Goal: Task Accomplishment & Management: Manage account settings

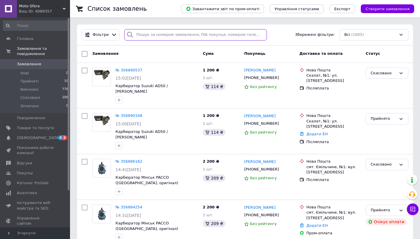
click at [154, 37] on input "search" at bounding box center [195, 34] width 143 height 11
paste input "380961918212"
type input "380961918212"
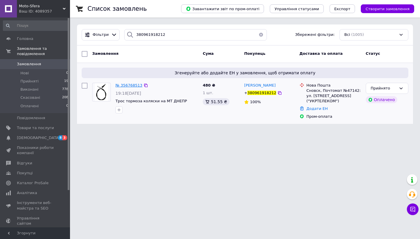
click at [128, 85] on span "№ 356768513" at bounding box center [129, 85] width 27 height 4
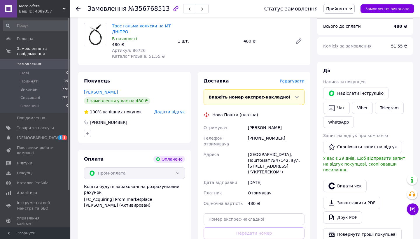
scroll to position [127, 0]
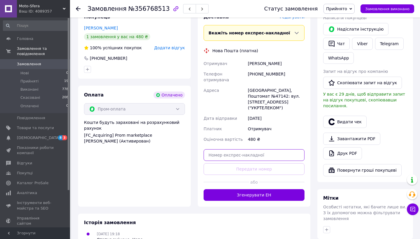
click at [225, 149] on input "text" at bounding box center [254, 155] width 101 height 12
paste input "59001432823687"
type input "59001432823687"
click at [360, 47] on link "Viber" at bounding box center [362, 44] width 20 height 12
click at [252, 149] on input "59001432823687" at bounding box center [254, 155] width 101 height 12
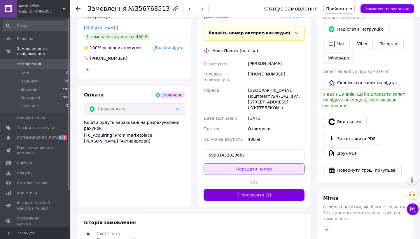
click at [255, 163] on button "Передати номер" at bounding box center [254, 169] width 101 height 12
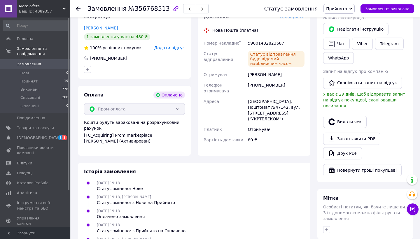
click at [338, 8] on span "Прийнято" at bounding box center [336, 8] width 21 height 5
click at [337, 18] on li "Виконано" at bounding box center [339, 20] width 31 height 9
click at [36, 62] on span "Замовлення" at bounding box center [29, 64] width 24 height 5
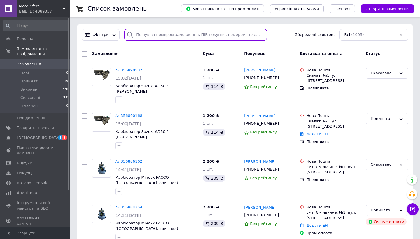
click at [175, 38] on input "search" at bounding box center [195, 34] width 143 height 11
paste input "380987937142"
type input "380987937142"
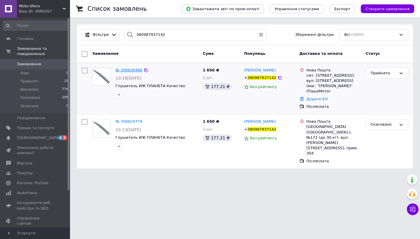
click at [133, 69] on span "№ 356830486" at bounding box center [129, 70] width 27 height 4
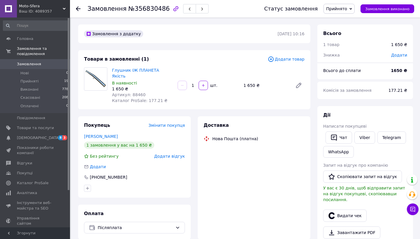
scroll to position [83, 0]
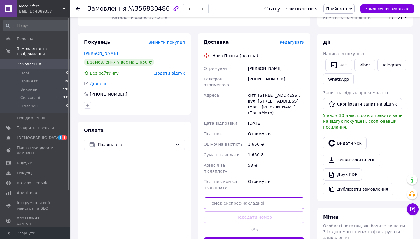
click at [231, 198] on input "text" at bounding box center [254, 204] width 101 height 12
paste input "59001432824056"
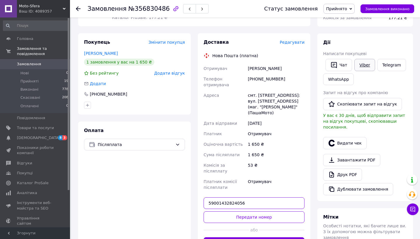
type input "59001432824056"
click at [362, 66] on link "Viber" at bounding box center [365, 65] width 20 height 12
click at [250, 198] on input "59001432824056" at bounding box center [254, 204] width 101 height 12
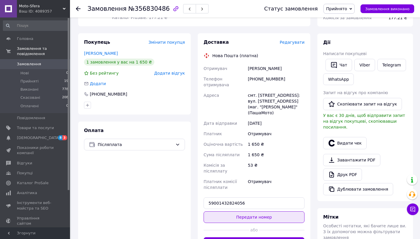
click at [231, 212] on button "Передати номер" at bounding box center [254, 218] width 101 height 12
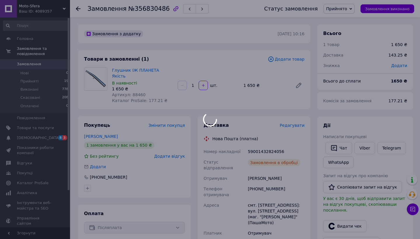
scroll to position [0, 0]
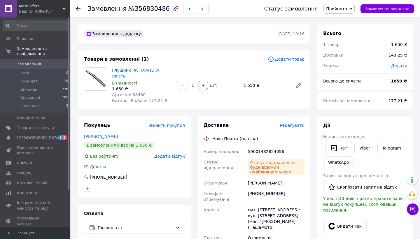
click at [343, 11] on span "Прийнято" at bounding box center [336, 8] width 21 height 5
click at [339, 22] on li "Виконано" at bounding box center [339, 20] width 31 height 9
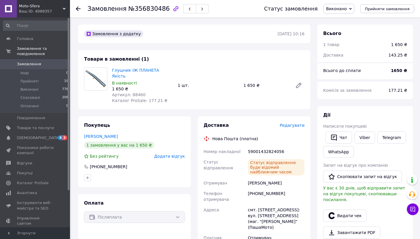
click at [41, 62] on span "Замовлення" at bounding box center [35, 64] width 37 height 5
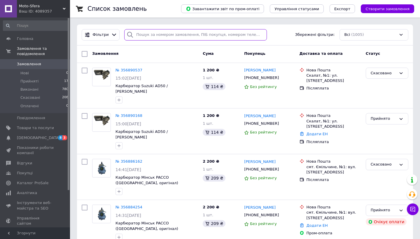
click at [166, 34] on input "search" at bounding box center [195, 34] width 143 height 11
paste input "380686960688"
type input "380686960688"
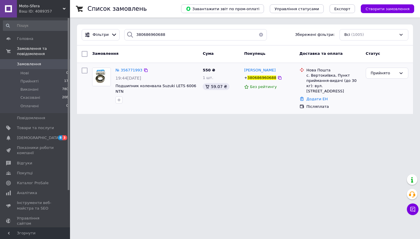
click at [128, 73] on div "№ 356771993" at bounding box center [129, 70] width 28 height 7
click at [128, 70] on span "№ 356771993" at bounding box center [129, 70] width 27 height 4
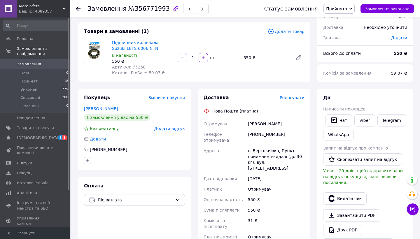
scroll to position [74, 0]
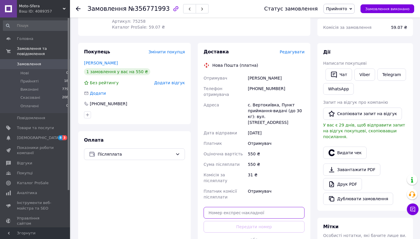
click at [226, 207] on input "text" at bounding box center [254, 213] width 101 height 12
paste input "59001432822262"
type input "59001432822262"
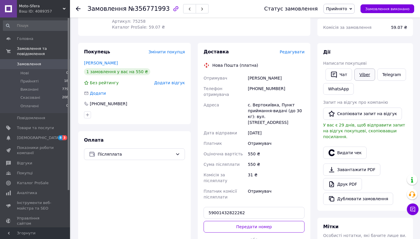
click at [361, 77] on link "Viber" at bounding box center [365, 75] width 20 height 12
click at [245, 221] on button "Передати номер" at bounding box center [254, 227] width 101 height 12
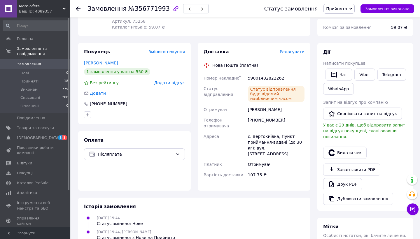
click at [346, 7] on span "Прийнято" at bounding box center [336, 8] width 21 height 5
click at [342, 22] on li "Виконано" at bounding box center [339, 20] width 31 height 9
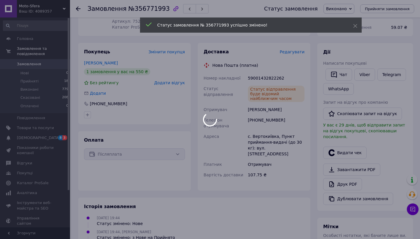
click at [261, 80] on div at bounding box center [210, 119] width 420 height 239
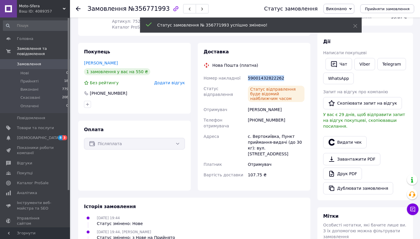
click at [261, 80] on div "59001432822262" at bounding box center [276, 78] width 59 height 11
copy div "59001432822262"
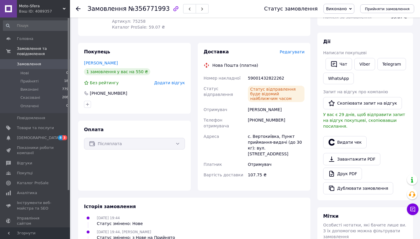
click at [265, 120] on div "[PHONE_NUMBER]" at bounding box center [276, 123] width 59 height 16
copy div "380686960688"
click at [41, 62] on span "Замовлення" at bounding box center [35, 64] width 37 height 5
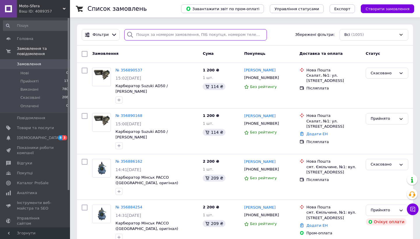
click at [153, 35] on input "search" at bounding box center [195, 34] width 143 height 11
paste input "380677338635"
type input "380677338635"
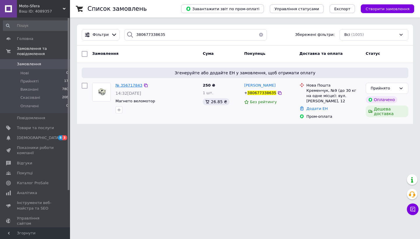
click at [130, 85] on span "№ 356717843" at bounding box center [129, 85] width 27 height 4
click at [130, 86] on span "№ 356717843" at bounding box center [129, 85] width 27 height 4
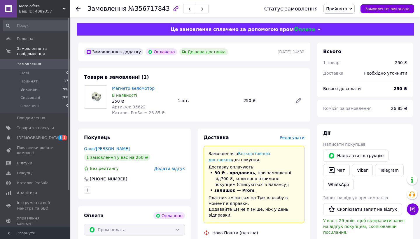
click at [137, 106] on span "Артикул: 95622" at bounding box center [129, 107] width 34 height 5
copy span "95622"
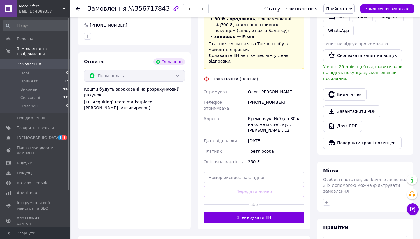
scroll to position [168, 0]
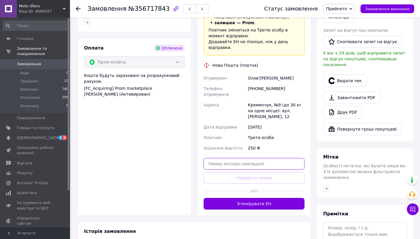
click at [234, 158] on input "text" at bounding box center [254, 164] width 101 height 12
paste input "59001432821870"
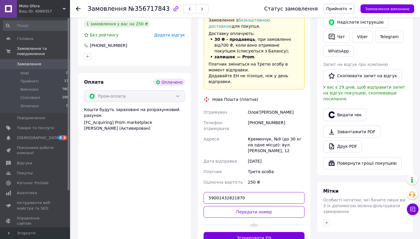
scroll to position [130, 0]
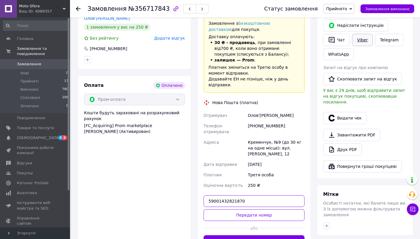
type input "59001432821870"
click at [362, 41] on link "Viber" at bounding box center [362, 40] width 20 height 12
click at [254, 198] on input "59001432821870" at bounding box center [254, 202] width 101 height 12
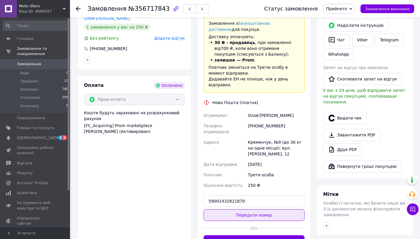
click at [238, 210] on button "Передати номер" at bounding box center [254, 216] width 101 height 12
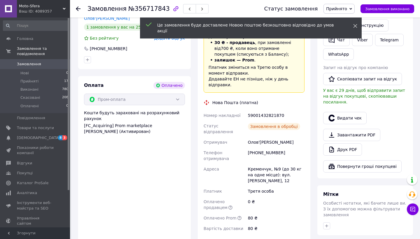
click at [356, 26] on use at bounding box center [356, 26] width 4 height 4
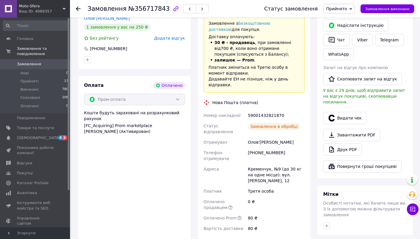
click at [344, 9] on span "Прийнято" at bounding box center [336, 8] width 21 height 5
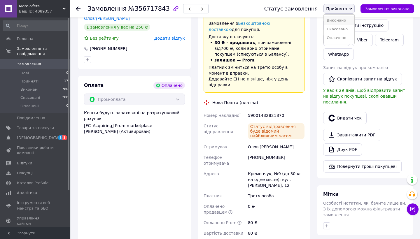
click at [342, 20] on li "Виконано" at bounding box center [339, 20] width 31 height 9
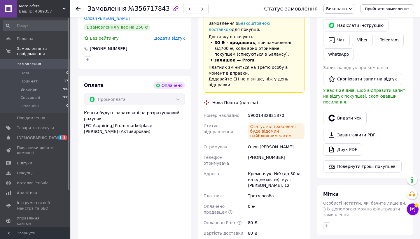
click at [28, 65] on span "Замовлення" at bounding box center [29, 64] width 24 height 5
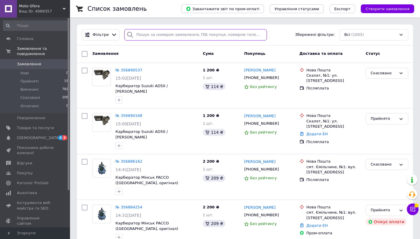
click at [176, 36] on input "search" at bounding box center [195, 34] width 143 height 11
paste input "380677796099"
type input "380677796099"
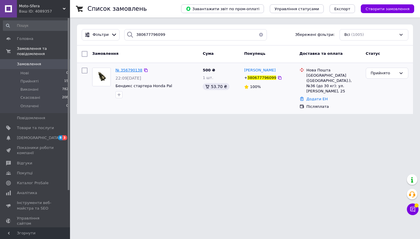
click at [134, 70] on span "№ 356790138" at bounding box center [129, 70] width 27 height 4
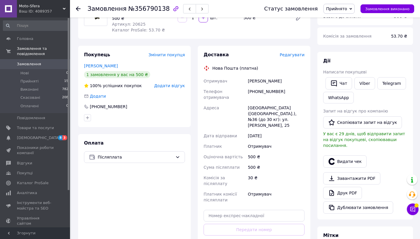
scroll to position [135, 0]
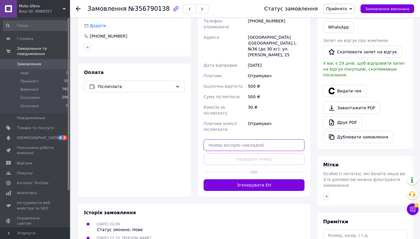
click at [231, 140] on input "text" at bounding box center [254, 146] width 101 height 12
paste input "59001432821485"
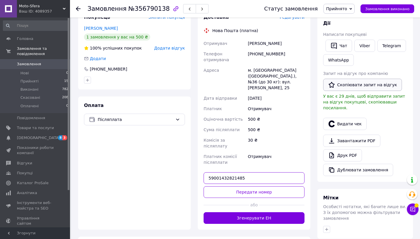
scroll to position [74, 0]
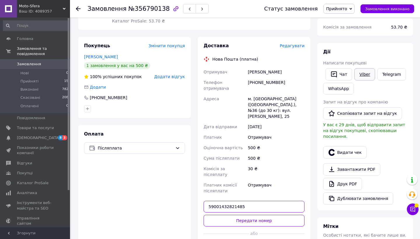
type input "59001432821485"
click at [363, 71] on link "Viber" at bounding box center [365, 74] width 20 height 12
click at [253, 201] on input "59001432821485" at bounding box center [254, 207] width 101 height 12
click at [250, 215] on button "Передати номер" at bounding box center [254, 221] width 101 height 12
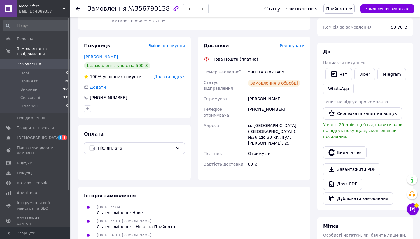
click at [346, 9] on span "Прийнято" at bounding box center [336, 8] width 21 height 5
click at [341, 22] on li "Виконано" at bounding box center [339, 20] width 31 height 9
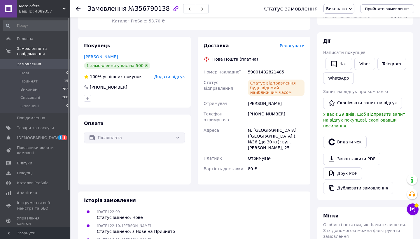
click at [52, 66] on span "Замовлення" at bounding box center [35, 64] width 37 height 5
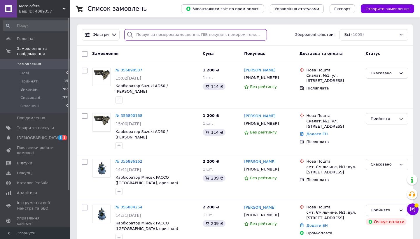
click at [164, 40] on input "search" at bounding box center [195, 34] width 143 height 11
paste input "380962871590"
type input "380962871590"
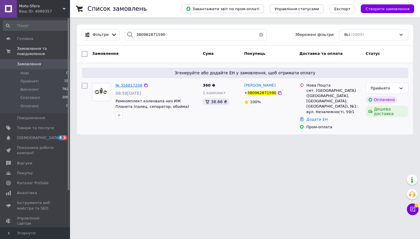
click at [128, 86] on span "№ 356817208" at bounding box center [129, 85] width 27 height 4
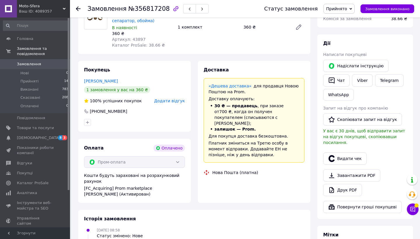
scroll to position [163, 0]
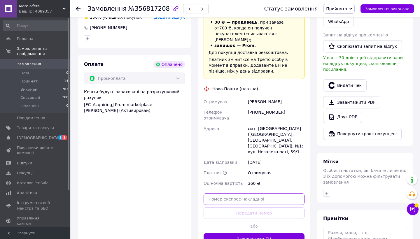
click at [224, 194] on input "text" at bounding box center [254, 200] width 101 height 12
paste input "59001432821040"
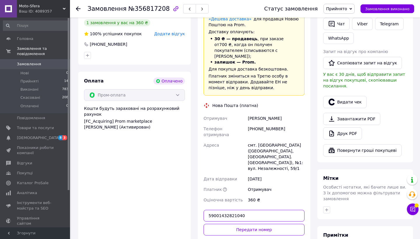
scroll to position [145, 0]
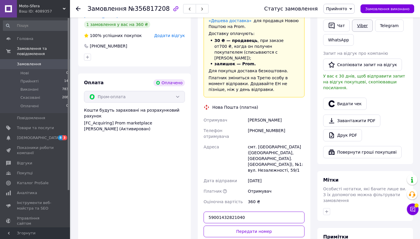
type input "59001432821040"
click at [362, 21] on link "Viber" at bounding box center [362, 26] width 20 height 12
click at [257, 212] on input "59001432821040" at bounding box center [254, 218] width 101 height 12
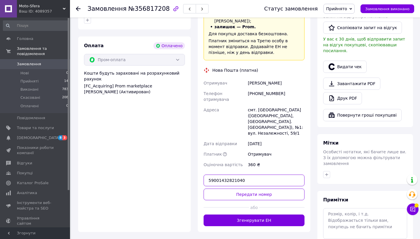
scroll to position [183, 0]
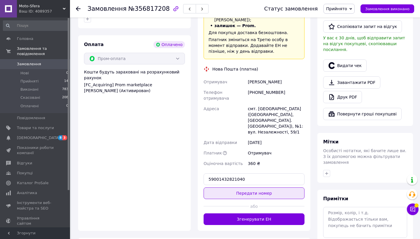
click at [229, 188] on button "Передати номер" at bounding box center [254, 194] width 101 height 12
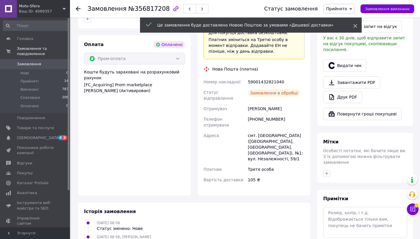
click at [354, 28] on span at bounding box center [355, 26] width 4 height 6
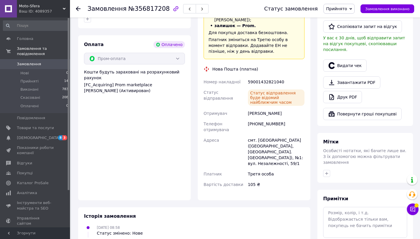
click at [340, 14] on div "Статус замовлення Прийнято Виконано Скасовано Оплачено Замовлення виконано" at bounding box center [334, 9] width 162 height 18
click at [340, 10] on span "Прийнято" at bounding box center [336, 8] width 21 height 5
click at [339, 18] on li "Виконано" at bounding box center [339, 20] width 31 height 9
click at [27, 64] on span "Замовлення" at bounding box center [29, 64] width 24 height 5
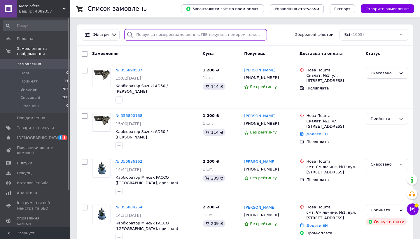
click at [154, 38] on input "search" at bounding box center [195, 34] width 143 height 11
paste input "380982422936"
type input "380982422936"
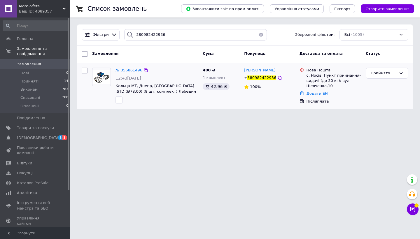
click at [130, 71] on span "№ 356861496" at bounding box center [129, 70] width 27 height 4
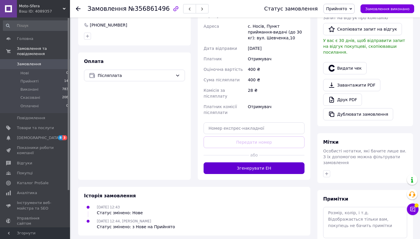
scroll to position [187, 0]
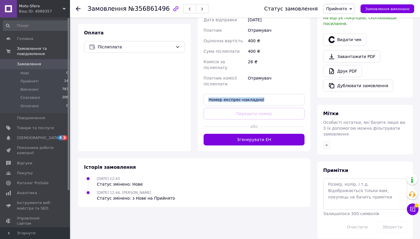
click at [235, 93] on div "Доставка Редагувати Нова Пошта (платна) Отримувач [PERSON_NAME] Телефон отримув…" at bounding box center [254, 43] width 101 height 204
click at [226, 94] on input "text" at bounding box center [254, 100] width 101 height 12
paste input "59001432820419"
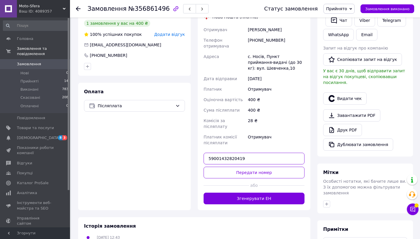
scroll to position [114, 0]
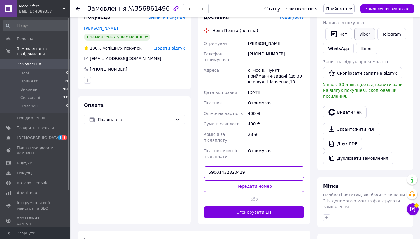
type input "59001432820419"
click at [364, 32] on link "Viber" at bounding box center [365, 34] width 20 height 12
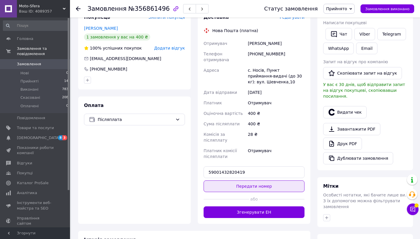
click at [238, 181] on button "Передати номер" at bounding box center [254, 187] width 101 height 12
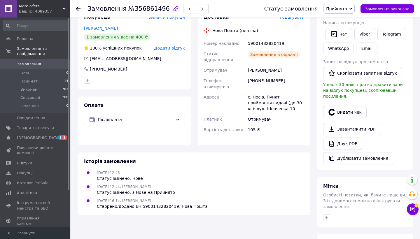
click at [339, 11] on span "Прийнято" at bounding box center [336, 8] width 21 height 5
click at [339, 18] on li "Виконано" at bounding box center [339, 20] width 31 height 9
click at [267, 38] on div "59001432820419" at bounding box center [276, 43] width 59 height 11
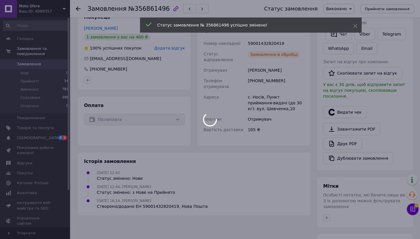
click at [267, 37] on div at bounding box center [210, 119] width 420 height 239
click at [267, 37] on body "Moto-Sfera Ваш ID: 4089357 Сайт Moto-Sfera Кабінет покупця Перевірити стан сист…" at bounding box center [210, 102] width 420 height 433
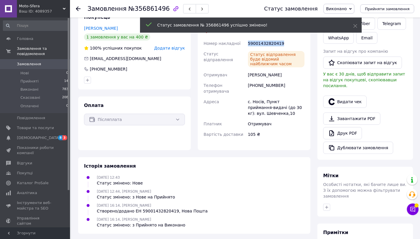
click at [267, 38] on div "59001432820419" at bounding box center [276, 43] width 59 height 11
copy div "59001432820419"
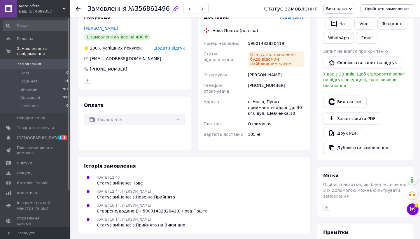
click at [269, 80] on div "[PHONE_NUMBER]" at bounding box center [276, 88] width 59 height 16
copy div "380982422936"
click at [51, 63] on span "Замовлення" at bounding box center [35, 64] width 37 height 5
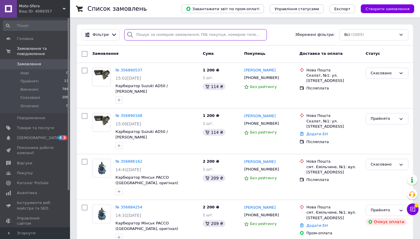
click at [164, 35] on input "search" at bounding box center [195, 34] width 143 height 11
paste input "380952553753"
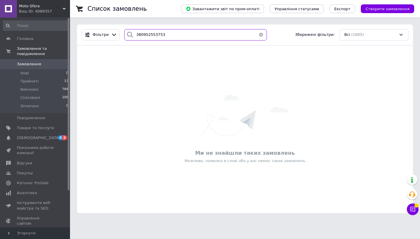
click at [186, 37] on input "380952553753" at bounding box center [195, 34] width 143 height 11
paste input "632646024"
type input "380632646024"
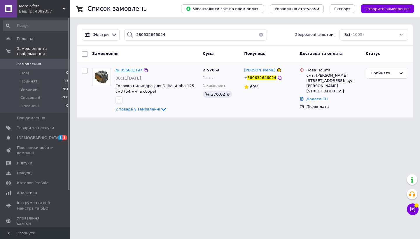
click at [131, 69] on span "№ 356631197" at bounding box center [129, 70] width 27 height 4
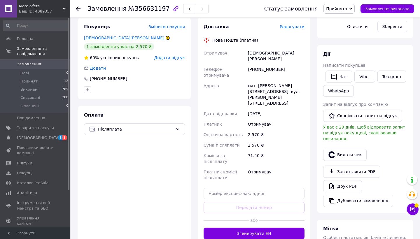
scroll to position [163, 0]
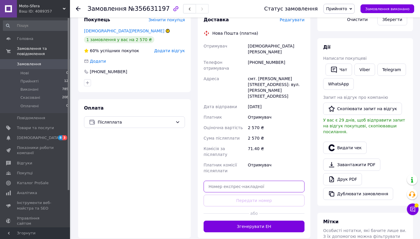
click at [229, 181] on input "text" at bounding box center [254, 187] width 101 height 12
paste input "59001432818908"
type input "59001432818908"
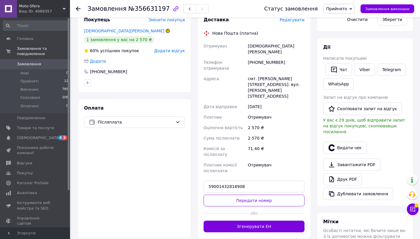
click at [268, 57] on div "[PHONE_NUMBER]" at bounding box center [276, 65] width 59 height 16
copy div "380632646024"
click at [367, 65] on link "Viber" at bounding box center [365, 70] width 20 height 12
click at [253, 181] on input "59001432818908" at bounding box center [254, 187] width 101 height 12
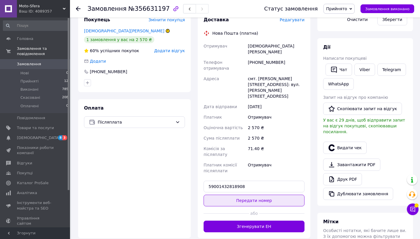
click at [260, 195] on button "Передати номер" at bounding box center [254, 201] width 101 height 12
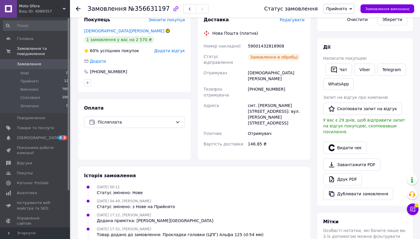
click at [343, 10] on span "Прийнято" at bounding box center [336, 8] width 21 height 5
click at [341, 21] on li "Виконано" at bounding box center [339, 20] width 31 height 9
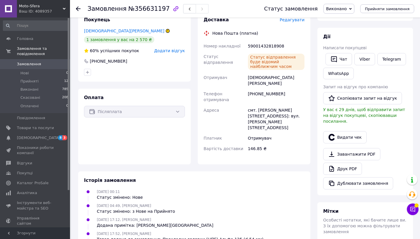
click at [52, 62] on span "Замовлення" at bounding box center [35, 64] width 37 height 5
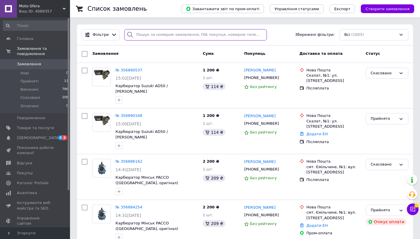
click at [177, 32] on input "search" at bounding box center [195, 34] width 143 height 11
paste input "380679245022"
type input "380679245022"
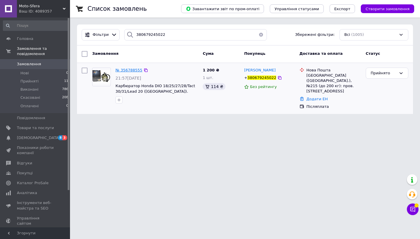
click at [124, 70] on span "№ 356788555" at bounding box center [129, 70] width 27 height 4
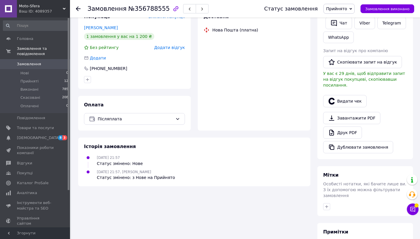
scroll to position [123, 0]
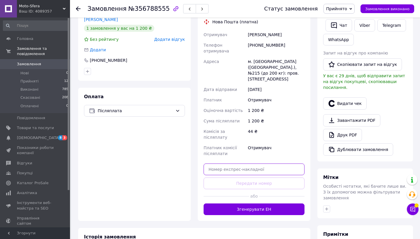
click at [224, 164] on input "text" at bounding box center [254, 170] width 101 height 12
paste input "59001432818502"
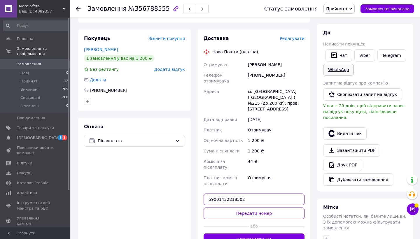
scroll to position [84, 0]
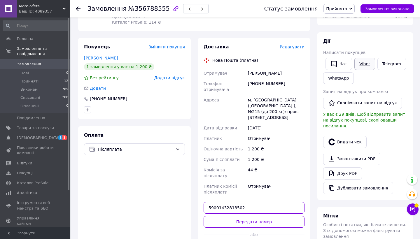
type input "59001432818502"
click at [358, 62] on link "Viber" at bounding box center [365, 64] width 20 height 12
click at [245, 202] on input "59001432818502" at bounding box center [254, 208] width 101 height 12
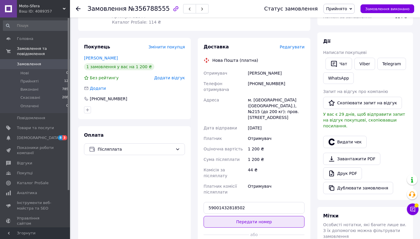
click at [251, 216] on button "Передати номер" at bounding box center [254, 222] width 101 height 12
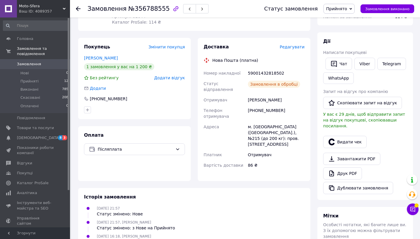
click at [344, 13] on span "Прийнято" at bounding box center [339, 9] width 31 height 10
click at [341, 20] on li "Виконано" at bounding box center [339, 20] width 31 height 9
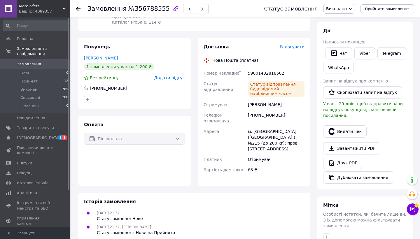
click at [49, 64] on span "Замовлення" at bounding box center [35, 64] width 37 height 5
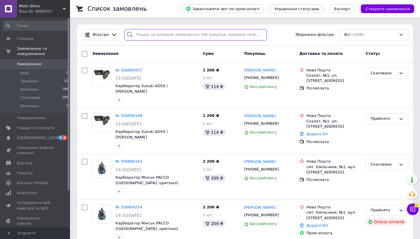
click at [165, 35] on input "search" at bounding box center [195, 34] width 143 height 11
paste input "380933302690"
type input "380933302690"
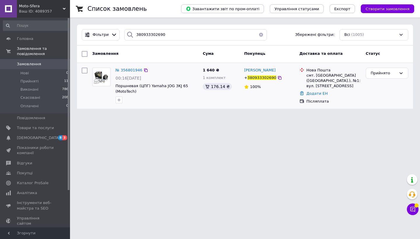
click at [126, 67] on div "№ 356801946" at bounding box center [129, 70] width 28 height 7
click at [126, 69] on span "№ 356801946" at bounding box center [129, 70] width 27 height 4
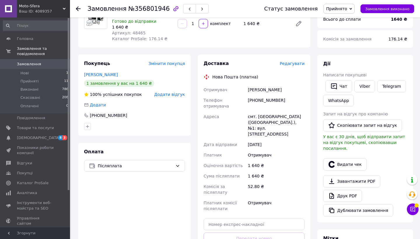
scroll to position [63, 0]
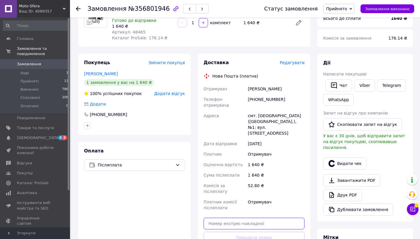
click at [222, 218] on input "text" at bounding box center [254, 224] width 101 height 12
paste input "[CREDIT_CARD_NUMBER]"
type input "[CREDIT_CARD_NUMBER]"
click at [357, 85] on link "Viber" at bounding box center [365, 85] width 20 height 12
click at [251, 218] on input "[CREDIT_CARD_NUMBER]" at bounding box center [254, 224] width 101 height 12
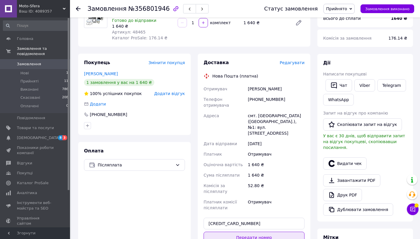
click at [251, 232] on button "Передати номер" at bounding box center [254, 238] width 101 height 12
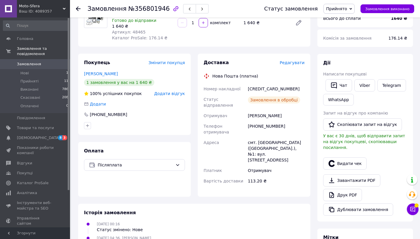
click at [343, 11] on span "Прийнято" at bounding box center [336, 8] width 21 height 5
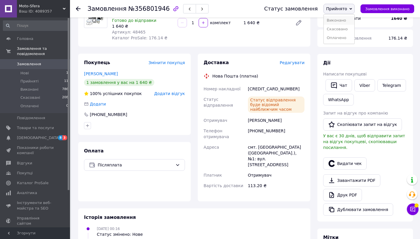
click at [339, 18] on li "Виконано" at bounding box center [339, 20] width 31 height 9
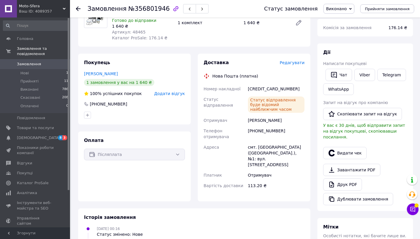
click at [40, 65] on span "Замовлення" at bounding box center [35, 64] width 37 height 5
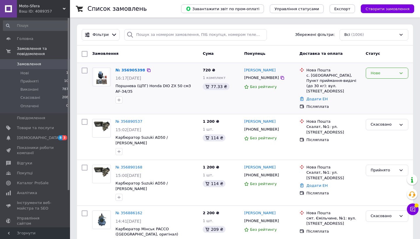
click at [378, 74] on div "Нове" at bounding box center [384, 73] width 26 height 6
click at [374, 85] on li "Прийнято" at bounding box center [387, 85] width 42 height 11
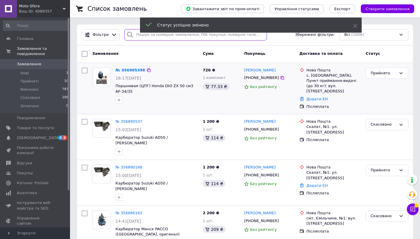
click at [162, 35] on input "search" at bounding box center [195, 34] width 143 height 11
paste input "380967788818"
type input "380967788818"
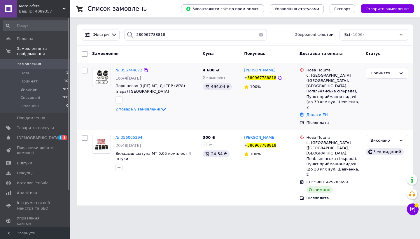
click at [127, 70] on span "№ 356744672" at bounding box center [129, 70] width 27 height 4
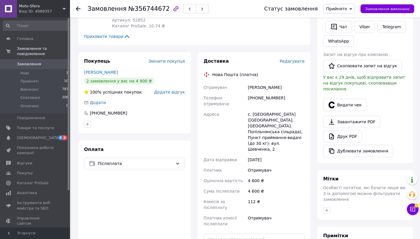
scroll to position [124, 0]
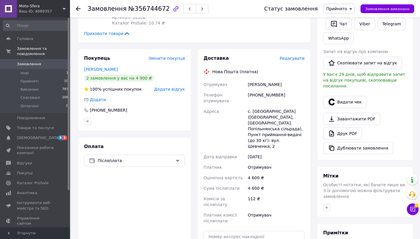
click at [237, 207] on div "Доставка Редагувати Нова Пошта (платна) Отримувач [PERSON_NAME] Телефон отримув…" at bounding box center [254, 169] width 101 height 228
paste input "59001432817344"
click at [236, 231] on input "59001432817344" at bounding box center [254, 237] width 101 height 12
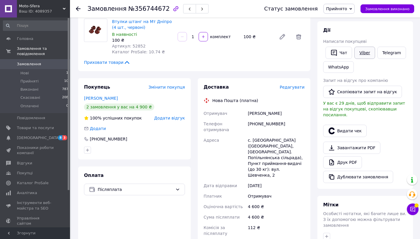
type input "59001432817344"
click at [364, 50] on link "Viber" at bounding box center [365, 53] width 20 height 12
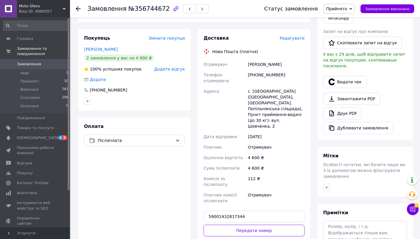
scroll to position [158, 0]
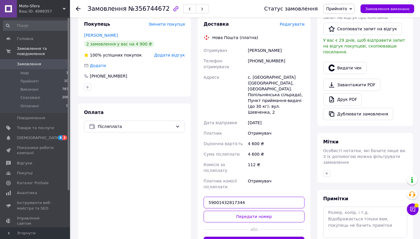
click at [261, 197] on input "59001432817344" at bounding box center [254, 203] width 101 height 12
click at [249, 211] on button "Передати номер" at bounding box center [254, 217] width 101 height 12
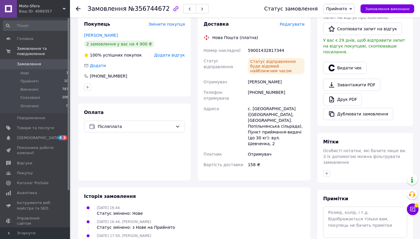
click at [344, 11] on span "Прийнято" at bounding box center [336, 8] width 21 height 5
click at [338, 21] on li "Виконано" at bounding box center [339, 20] width 31 height 9
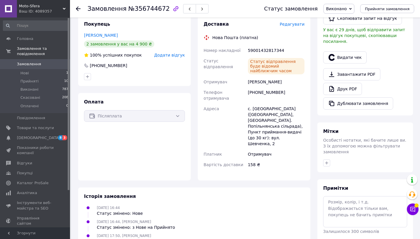
click at [47, 62] on span "Замовлення" at bounding box center [35, 64] width 37 height 5
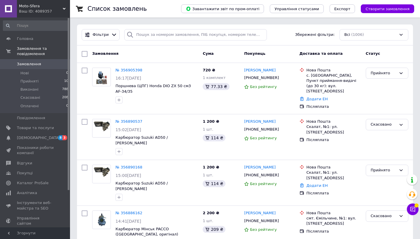
click at [165, 29] on div "Фільтри Збережені фільтри: Всі (1006)" at bounding box center [245, 35] width 336 height 21
click at [164, 31] on input "search" at bounding box center [195, 34] width 143 height 11
paste input "380680996459"
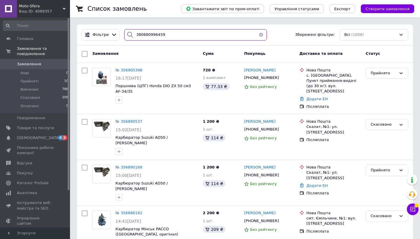
type input "380680996459"
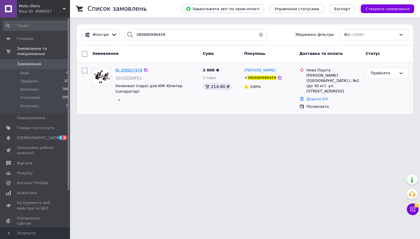
click at [125, 69] on span "№ 356827478" at bounding box center [129, 70] width 27 height 4
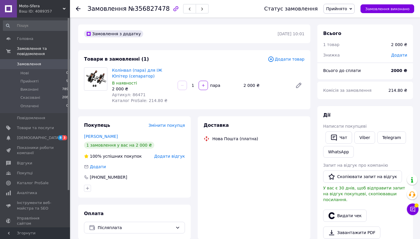
scroll to position [102, 0]
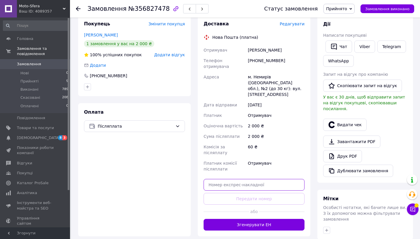
click at [222, 179] on input "text" at bounding box center [254, 185] width 101 height 12
paste input "59001432816796"
type input "59001432816796"
click at [365, 44] on link "Viber" at bounding box center [365, 47] width 20 height 12
click at [260, 179] on input "59001432816796" at bounding box center [254, 185] width 101 height 12
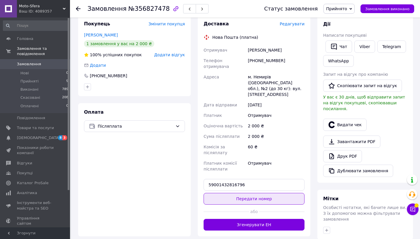
click at [242, 193] on button "Передати номер" at bounding box center [254, 199] width 101 height 12
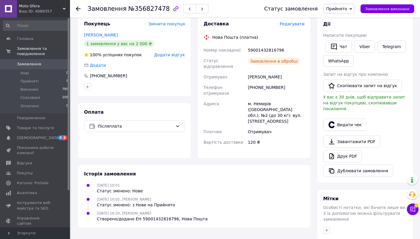
click at [345, 13] on span "Прийнято" at bounding box center [339, 9] width 31 height 10
click at [342, 20] on li "Виконано" at bounding box center [339, 20] width 31 height 9
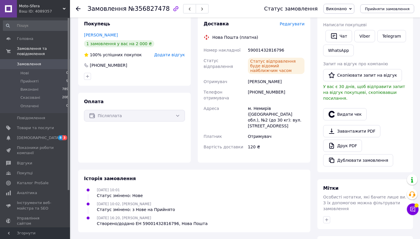
click at [50, 65] on span "Замовлення" at bounding box center [35, 64] width 37 height 5
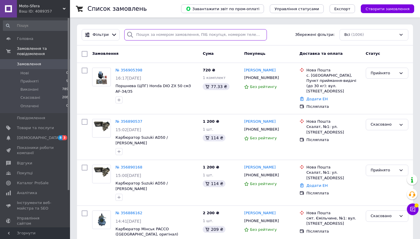
click at [159, 38] on input "search" at bounding box center [195, 34] width 143 height 11
paste input "380958291461"
type input "380958291461"
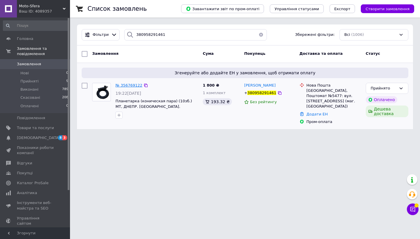
click at [127, 86] on span "№ 356769122" at bounding box center [129, 85] width 27 height 4
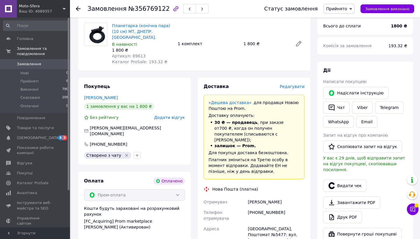
scroll to position [142, 0]
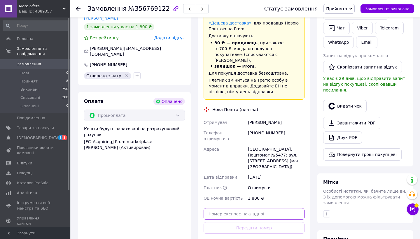
click at [225, 208] on input "text" at bounding box center [254, 214] width 101 height 12
paste input "59001432816325"
type input "59001432816325"
click at [366, 27] on link "Viber" at bounding box center [362, 28] width 20 height 12
click at [243, 208] on input "59001432816325" at bounding box center [254, 214] width 101 height 12
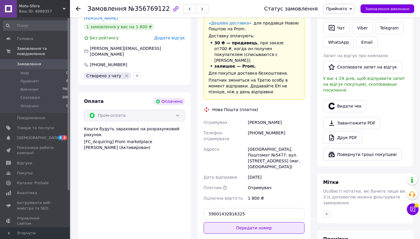
click at [244, 222] on button "Передати номер" at bounding box center [254, 228] width 101 height 12
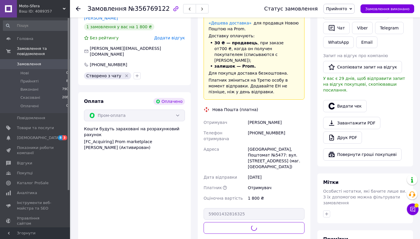
scroll to position [141, 0]
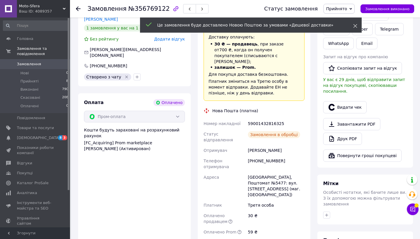
click at [356, 26] on icon at bounding box center [355, 26] width 4 height 4
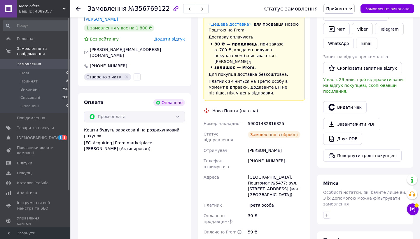
click at [345, 8] on span "Прийнято" at bounding box center [336, 8] width 21 height 5
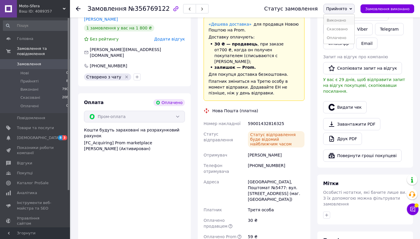
click at [340, 19] on li "Виконано" at bounding box center [339, 20] width 31 height 9
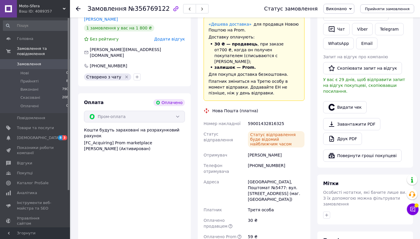
click at [53, 66] on span "Замовлення" at bounding box center [35, 64] width 37 height 5
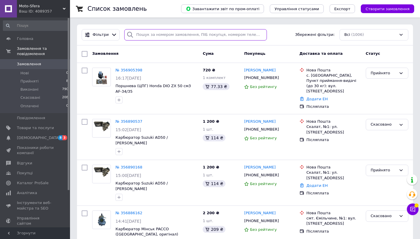
click at [211, 34] on input "search" at bounding box center [195, 34] width 143 height 11
paste input "380989364820"
type input "380989364820"
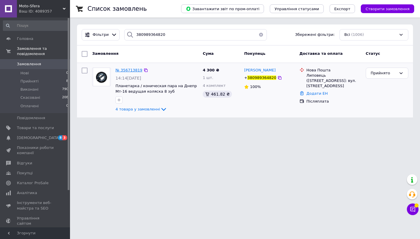
click at [130, 69] on span "№ 356713819" at bounding box center [129, 70] width 27 height 4
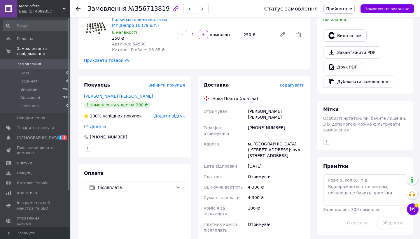
scroll to position [197, 0]
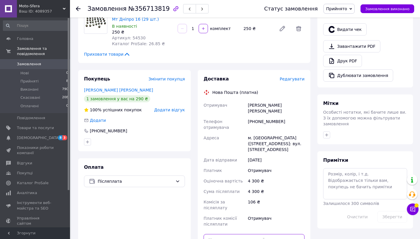
click at [220, 234] on input "text" at bounding box center [254, 240] width 101 height 12
paste input "59001432815621"
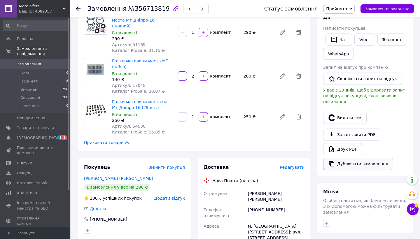
scroll to position [101, 0]
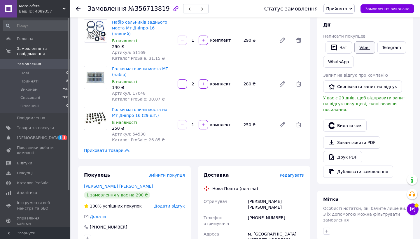
type input "59001432815621"
click at [361, 48] on link "Viber" at bounding box center [365, 47] width 20 height 12
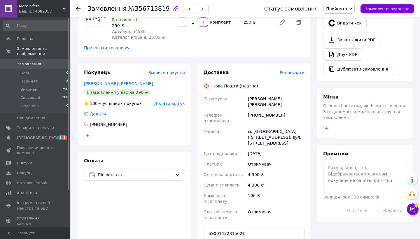
scroll to position [227, 0]
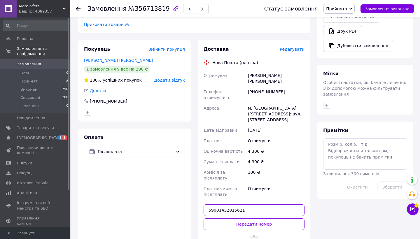
click at [246, 205] on input "59001432815621" at bounding box center [254, 211] width 101 height 12
click at [236, 193] on div "Доставка Редагувати Нова Пошта (платна) Отримувач [PERSON_NAME] [PERSON_NAME] Т…" at bounding box center [254, 151] width 101 height 210
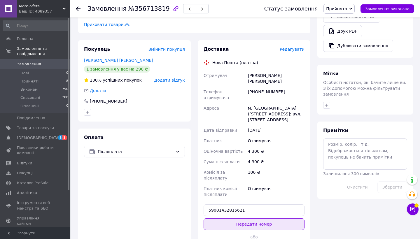
click at [235, 219] on button "Передати номер" at bounding box center [254, 225] width 101 height 12
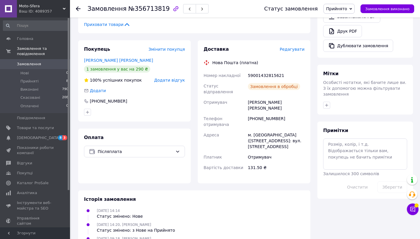
click at [332, 10] on span "Прийнято" at bounding box center [336, 8] width 21 height 5
click at [339, 21] on li "Виконано" at bounding box center [339, 20] width 31 height 9
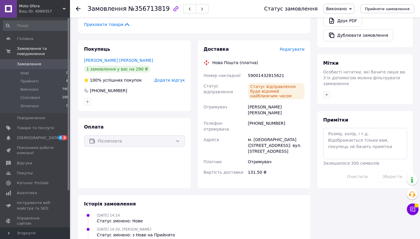
click at [35, 62] on span "Замовлення" at bounding box center [29, 64] width 24 height 5
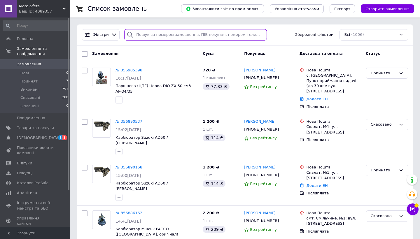
click at [153, 40] on input "search" at bounding box center [195, 34] width 143 height 11
paste input "380974577569"
type input "380974577569"
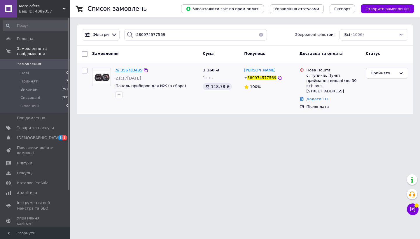
click at [130, 69] on span "№ 356783485" at bounding box center [129, 70] width 27 height 4
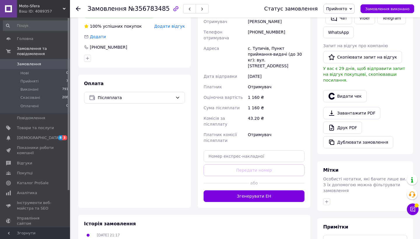
scroll to position [161, 0]
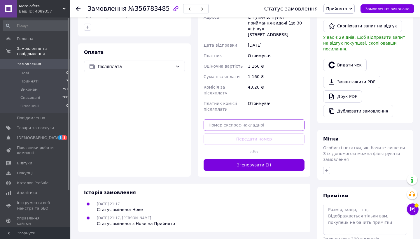
click at [230, 119] on input "text" at bounding box center [254, 125] width 101 height 12
paste input "59001432814494"
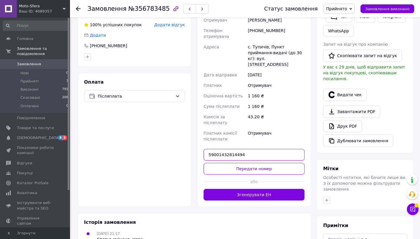
scroll to position [114, 0]
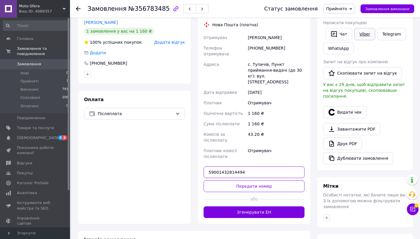
type input "59001432814494"
click at [366, 33] on link "Viber" at bounding box center [365, 34] width 20 height 12
click at [252, 167] on input "59001432814494" at bounding box center [254, 173] width 101 height 12
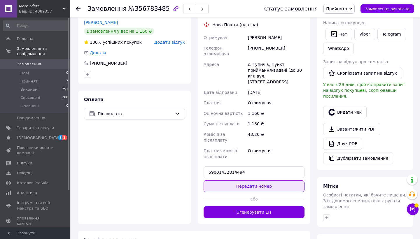
click at [255, 181] on button "Передати номер" at bounding box center [254, 187] width 101 height 12
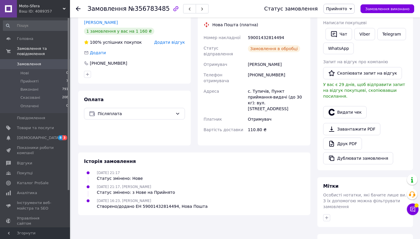
click at [343, 6] on span "Прийнято" at bounding box center [336, 8] width 21 height 5
click at [336, 20] on li "Виконано" at bounding box center [339, 20] width 31 height 9
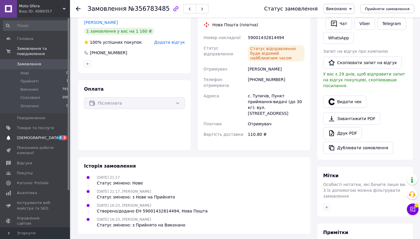
click at [22, 137] on span "[DEMOGRAPHIC_DATA]" at bounding box center [38, 137] width 43 height 5
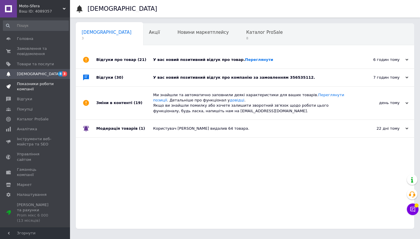
click at [35, 86] on span "Показники роботи компанії" at bounding box center [35, 86] width 37 height 11
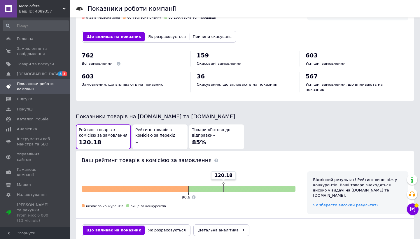
scroll to position [239, 0]
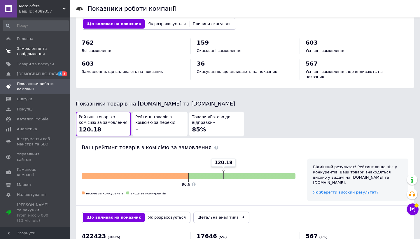
click at [29, 58] on link "Замовлення та повідомлення 0 0" at bounding box center [36, 51] width 72 height 15
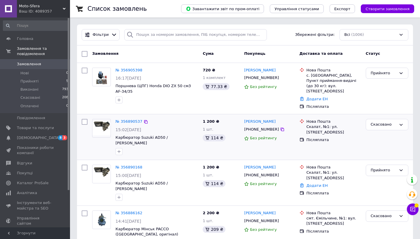
click at [259, 126] on div "[PHONE_NUMBER]" at bounding box center [261, 130] width 37 height 8
copy div "380963213641"
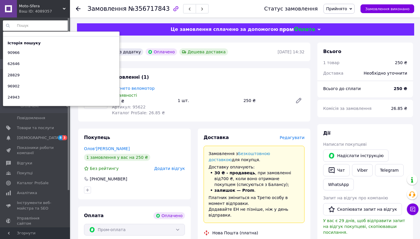
click at [33, 22] on input at bounding box center [36, 25] width 66 height 11
paste input "95622"
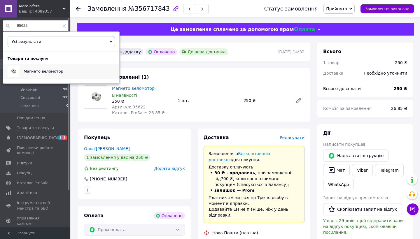
type input "95622"
click at [40, 71] on span "Магнето веломотор" at bounding box center [44, 71] width 40 height 4
